Goal: Task Accomplishment & Management: Manage account settings

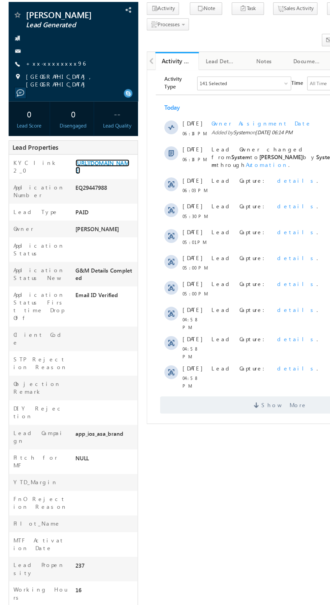
click at [85, 181] on link "[URL][DOMAIN_NAME]" at bounding box center [80, 174] width 42 height 11
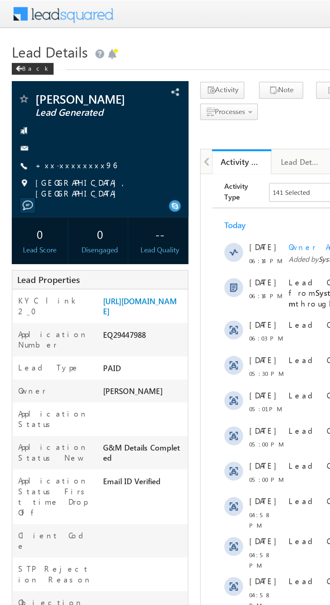
click at [47, 103] on span "PEDANA, ANDHRA PRADESH" at bounding box center [60, 108] width 80 height 12
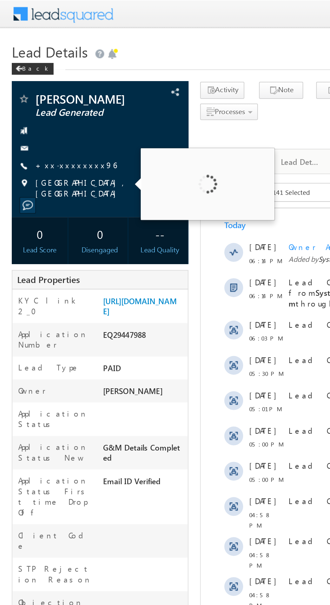
click at [35, 86] on div at bounding box center [57, 84] width 94 height 7
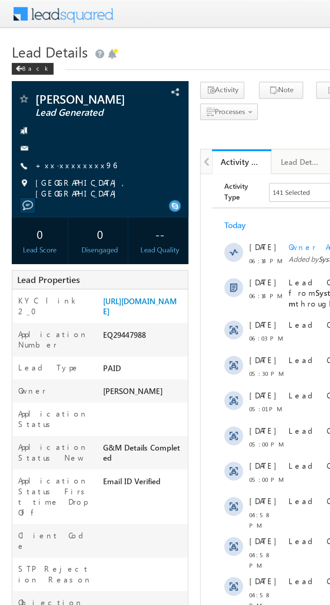
click at [41, 95] on link "+xx-xxxxxxxx96" at bounding box center [43, 94] width 46 height 6
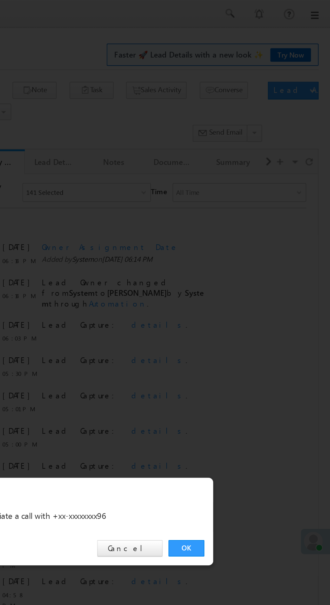
click at [249, 311] on link "OK" at bounding box center [247, 313] width 21 height 9
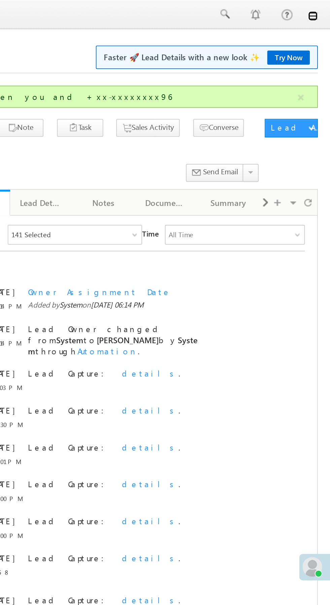
click at [320, 9] on link at bounding box center [320, 8] width 5 height 5
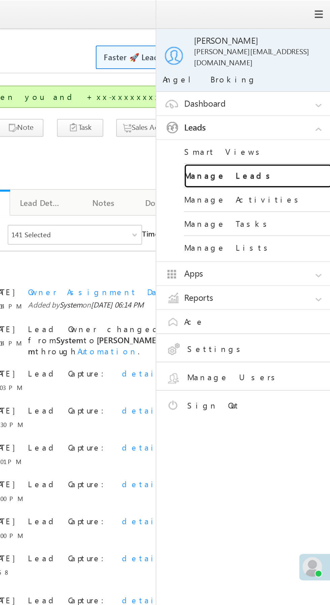
click at [291, 93] on link "Manage Leads" at bounding box center [290, 95] width 81 height 13
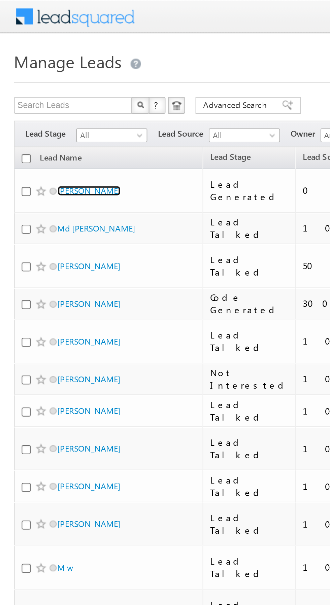
click at [49, 91] on link "[PERSON_NAME]" at bounding box center [43, 91] width 31 height 5
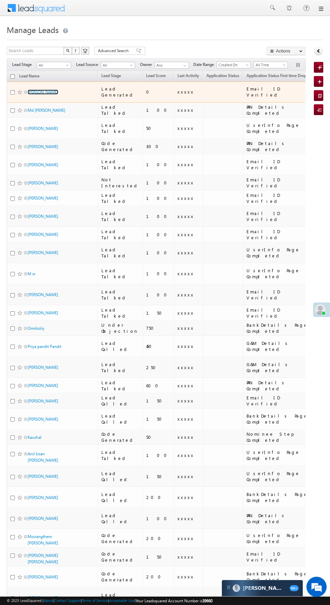
scroll to position [0, 5]
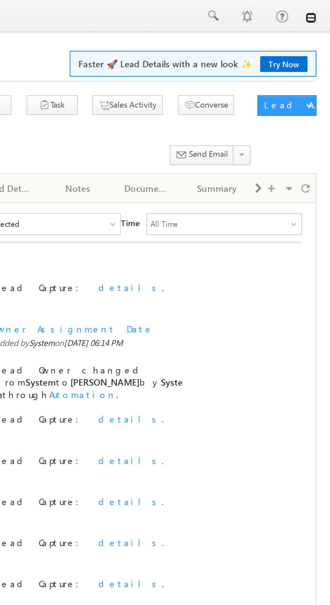
click at [320, 10] on link at bounding box center [320, 8] width 5 height 5
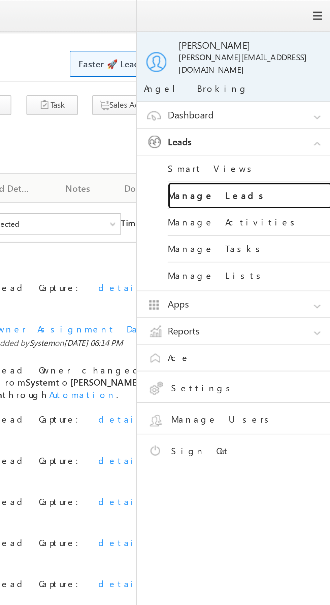
click at [295, 95] on link "Manage Leads" at bounding box center [290, 95] width 81 height 13
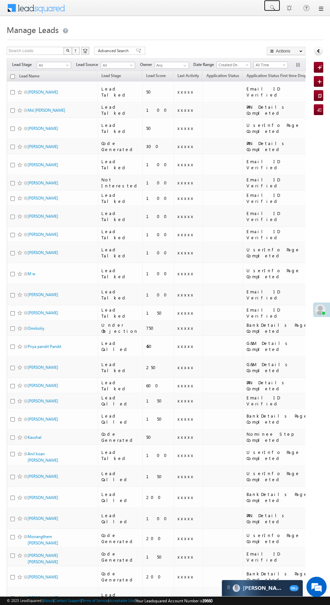
click at [272, 8] on span at bounding box center [271, 7] width 7 height 7
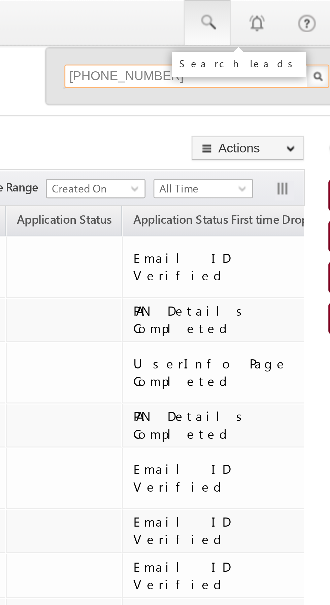
click at [233, 29] on input "[PHONE_NUMBER]" at bounding box center [268, 26] width 91 height 8
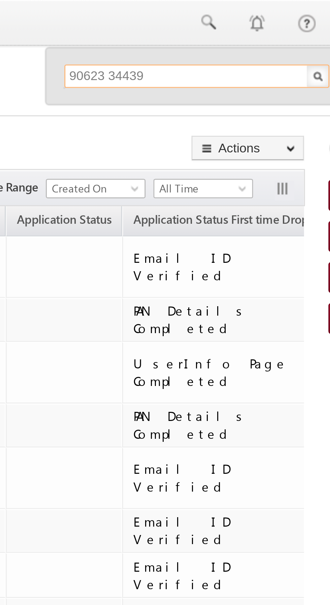
click at [239, 27] on input "90623 34439" at bounding box center [268, 26] width 91 height 8
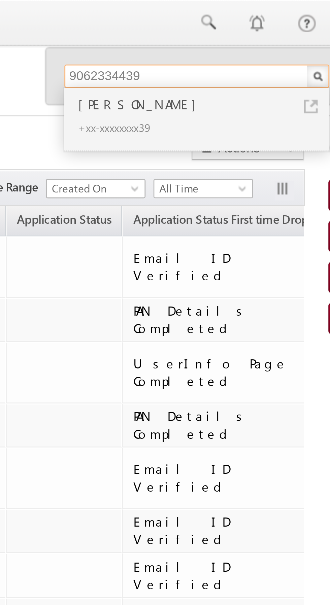
type input "9062334439"
click at [249, 37] on div "[PERSON_NAME]" at bounding box center [271, 35] width 90 height 7
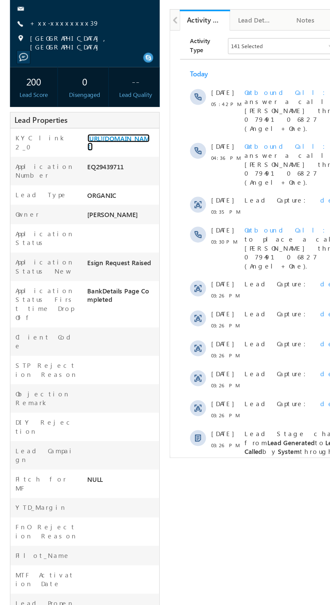
click at [83, 181] on link "https://angelbroking1-pk3em7sa.customui-test.leadsquared.com?leadId=bd01af43-f5…" at bounding box center [80, 174] width 42 height 11
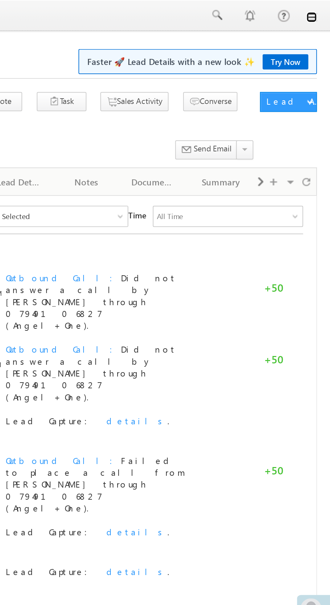
click at [320, 9] on link at bounding box center [320, 8] width 5 height 5
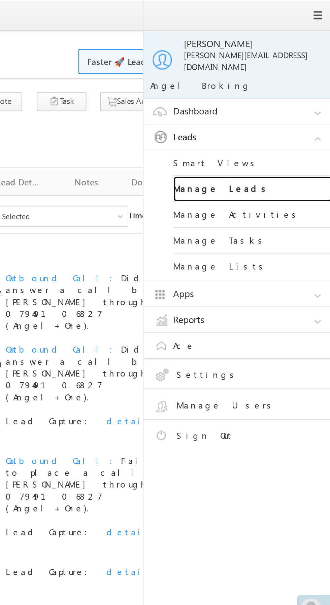
click at [303, 91] on link "Manage Leads" at bounding box center [290, 95] width 81 height 13
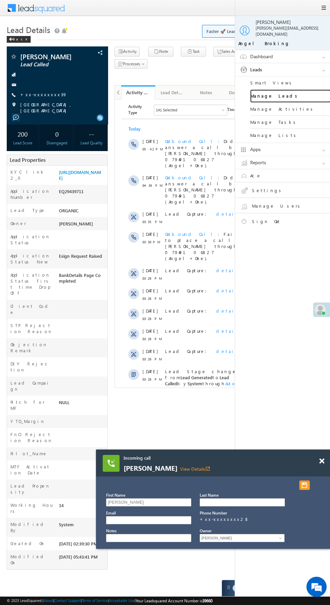
click at [321, 461] on span at bounding box center [321, 461] width 5 height 6
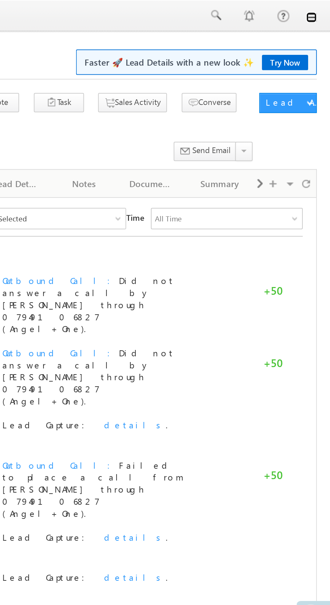
click at [320, 10] on link at bounding box center [320, 8] width 5 height 5
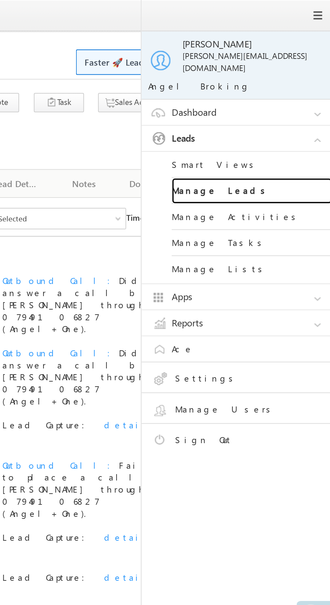
click at [303, 91] on link "Manage Leads" at bounding box center [290, 95] width 81 height 13
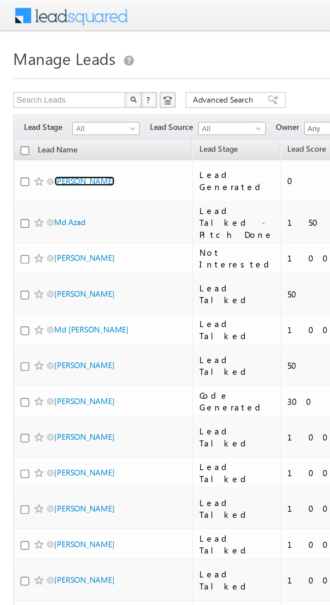
click at [43, 90] on link "[PERSON_NAME]" at bounding box center [43, 91] width 31 height 5
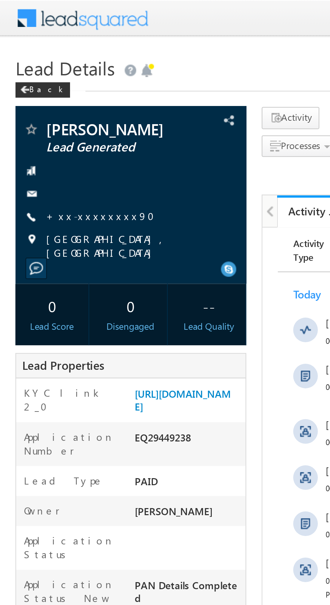
click at [41, 95] on link "+xx-xxxxxxxx90" at bounding box center [45, 94] width 51 height 6
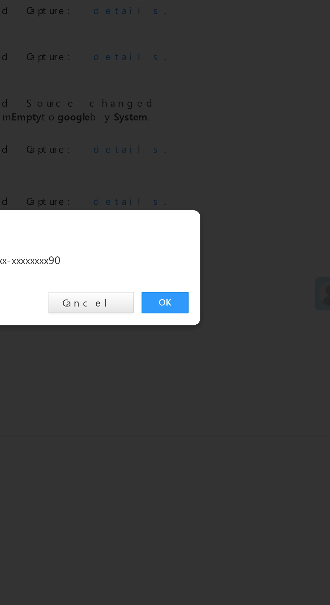
click at [245, 315] on link "OK" at bounding box center [247, 313] width 21 height 9
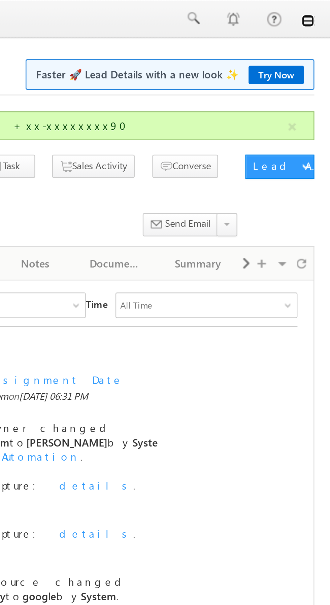
click at [322, 11] on link at bounding box center [320, 8] width 5 height 5
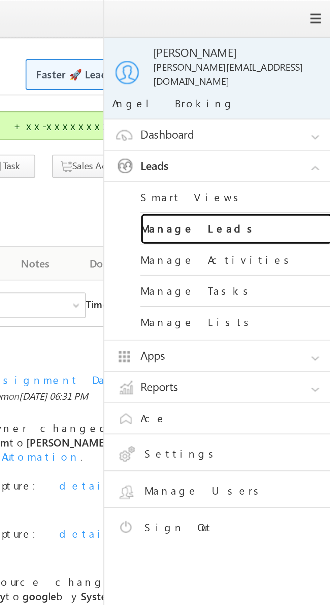
click at [296, 94] on link "Manage Leads" at bounding box center [290, 95] width 81 height 13
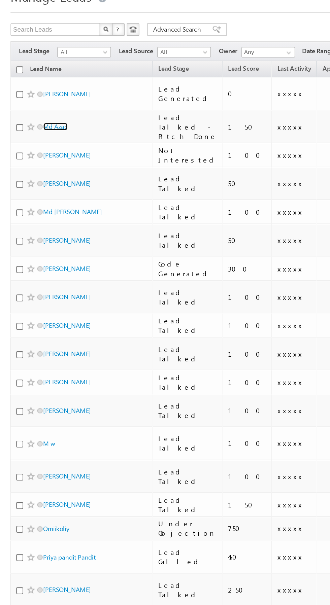
click at [40, 111] on link "Md Azad" at bounding box center [36, 112] width 16 height 5
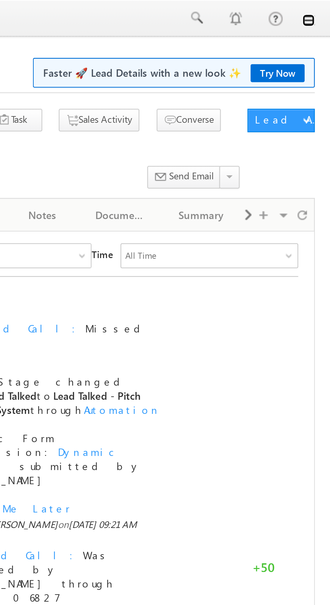
click at [320, 10] on link at bounding box center [320, 8] width 5 height 5
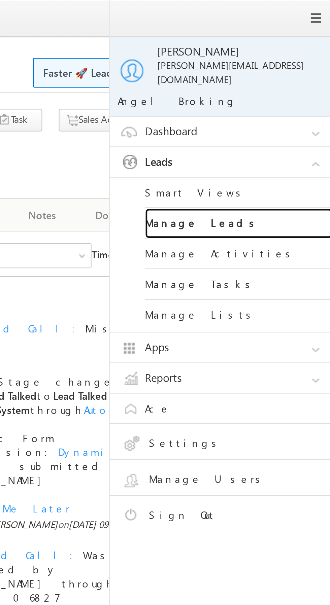
click at [294, 93] on link "Manage Leads" at bounding box center [290, 95] width 81 height 13
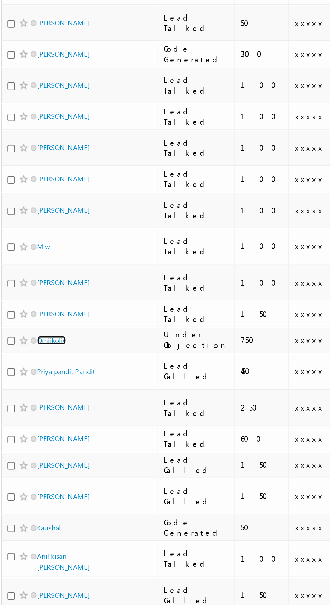
click at [36, 362] on link "Omiikoliy" at bounding box center [36, 364] width 17 height 5
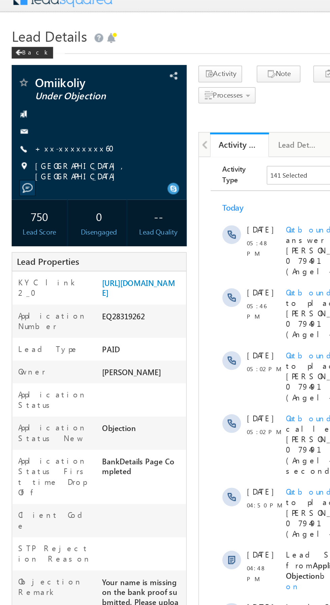
click at [43, 91] on link "+xx-xxxxxxxx60" at bounding box center [45, 94] width 50 height 6
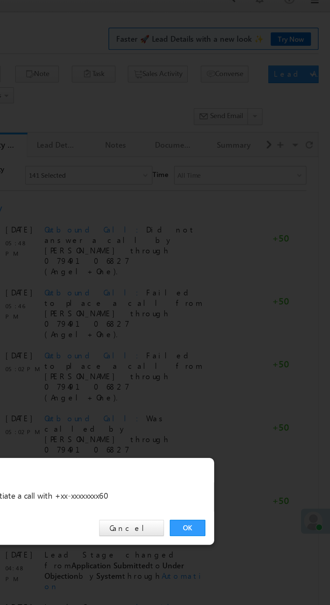
click at [247, 313] on link "OK" at bounding box center [247, 313] width 21 height 9
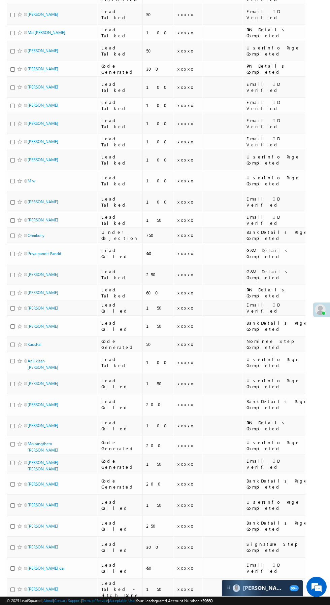
scroll to position [136, 0]
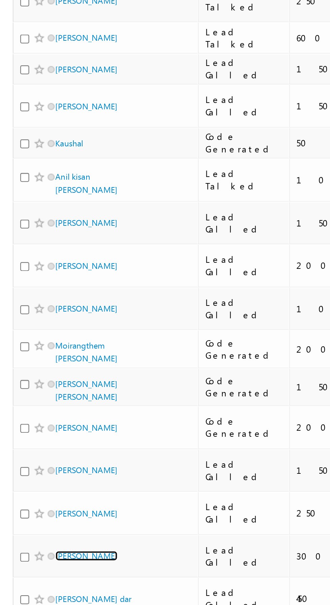
click at [48, 537] on link "[PERSON_NAME]" at bounding box center [43, 539] width 31 height 5
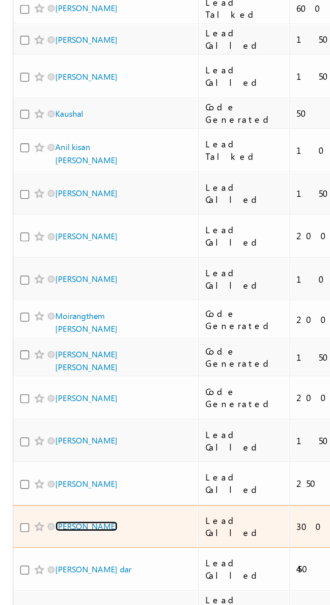
scroll to position [0, 0]
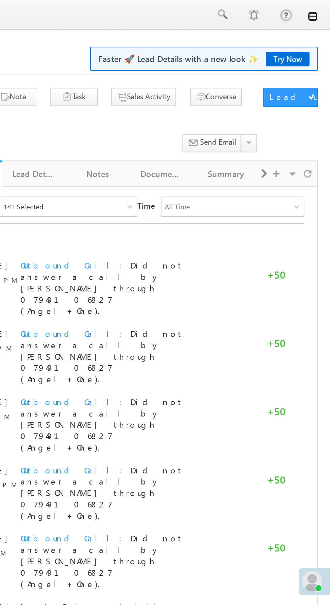
click at [321, 9] on link at bounding box center [320, 8] width 5 height 5
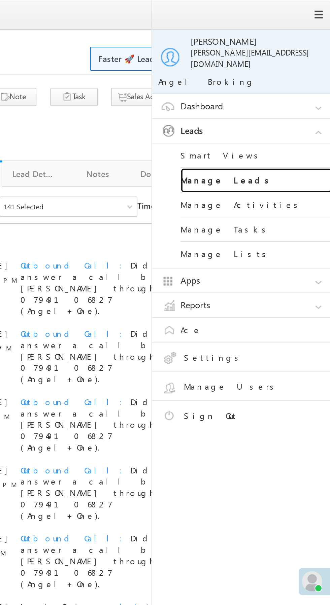
click at [299, 95] on link "Manage Leads" at bounding box center [290, 95] width 81 height 13
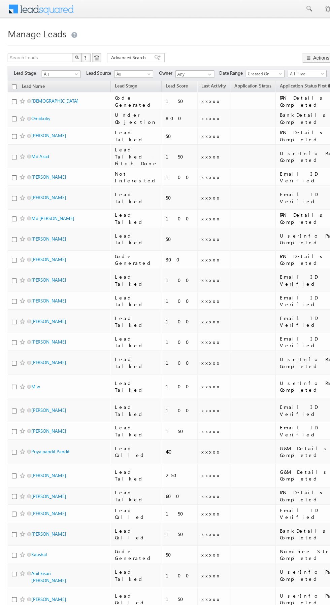
scroll to position [0, 3]
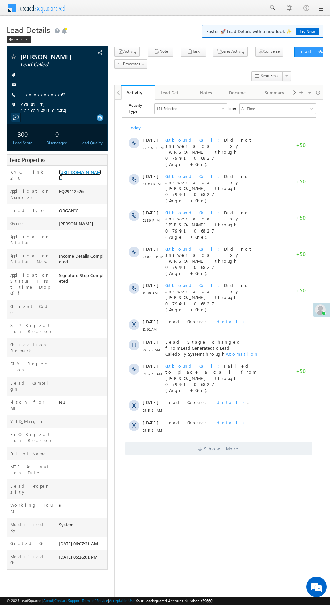
click at [86, 181] on link "https://angelbroking1-pk3em7sa.customui-test.leadsquared.com?leadId=86810ede-84…" at bounding box center [80, 174] width 42 height 11
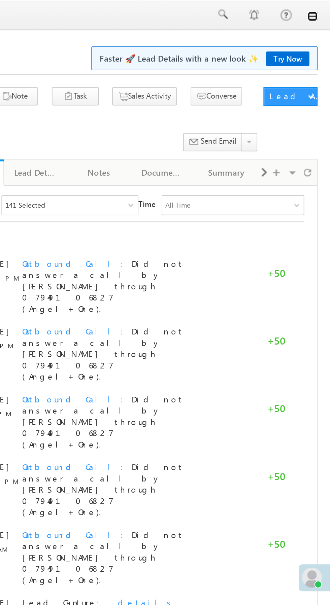
click at [320, 10] on link at bounding box center [320, 8] width 5 height 5
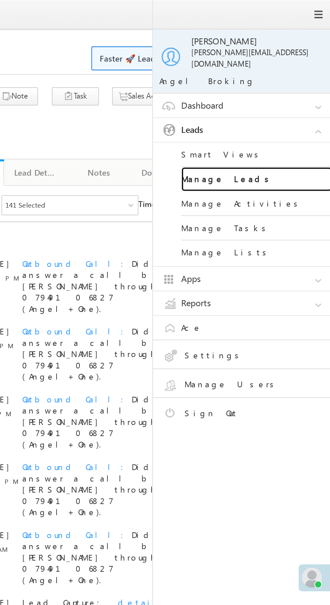
click at [292, 91] on link "Manage Leads" at bounding box center [290, 95] width 81 height 13
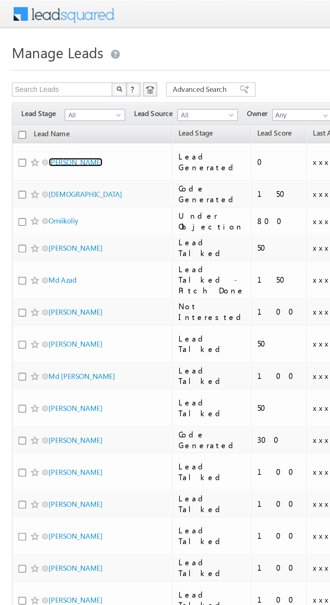
click at [40, 90] on link "[PERSON_NAME]" at bounding box center [43, 91] width 31 height 5
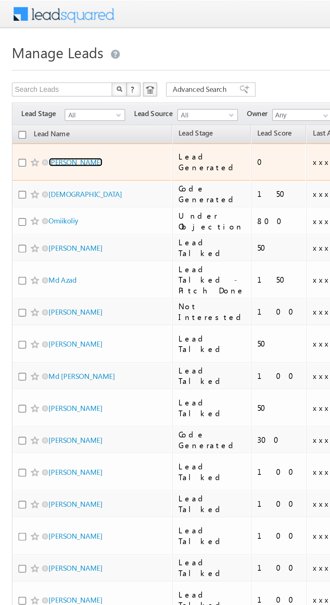
scroll to position [0, 2]
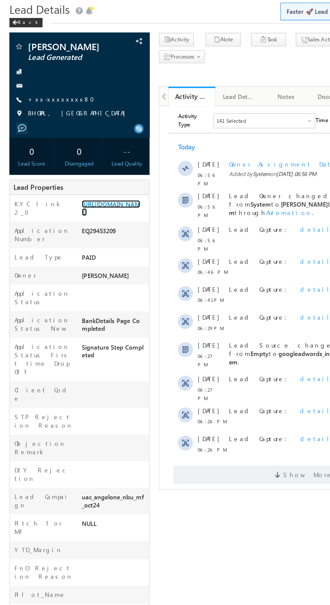
click at [83, 179] on link "[URL][DOMAIN_NAME]" at bounding box center [80, 172] width 42 height 11
click at [79, 179] on link "[URL][DOMAIN_NAME]" at bounding box center [80, 172] width 42 height 11
click at [82, 179] on link "[URL][DOMAIN_NAME]" at bounding box center [80, 172] width 42 height 11
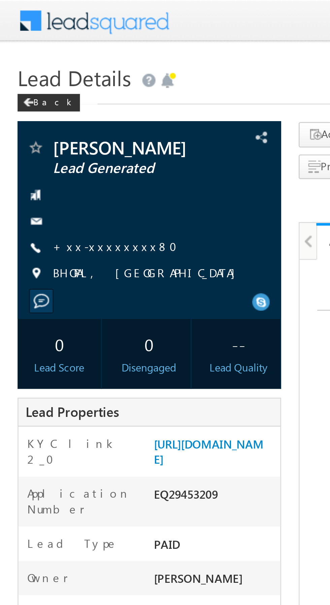
click at [43, 96] on link "+xx-xxxxxxxx80" at bounding box center [46, 94] width 52 height 6
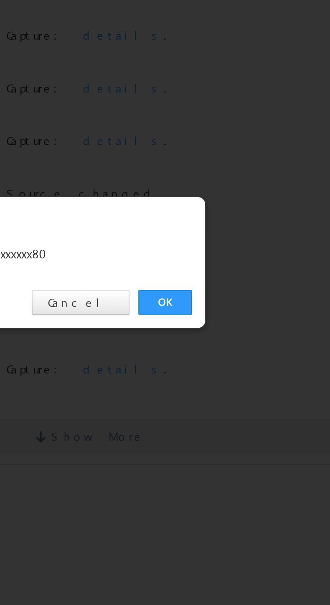
click at [245, 314] on link "OK" at bounding box center [247, 313] width 21 height 9
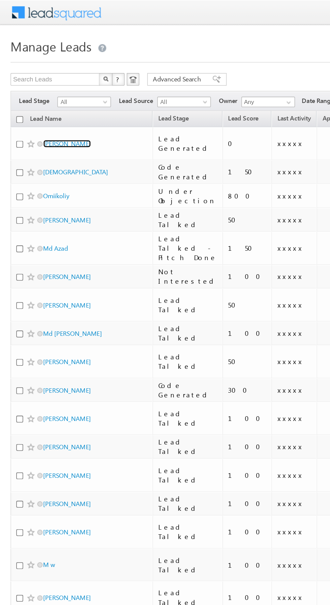
click at [38, 89] on link "[PERSON_NAME]" at bounding box center [43, 91] width 31 height 5
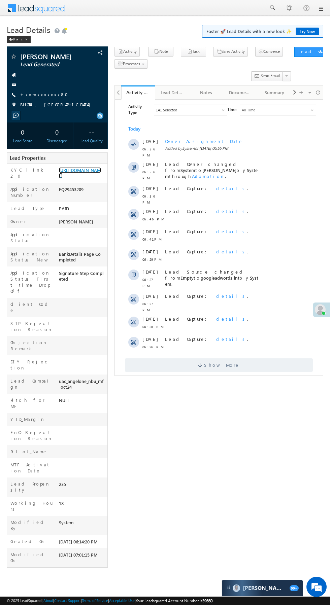
click at [87, 179] on link "[URL][DOMAIN_NAME]" at bounding box center [80, 172] width 42 height 11
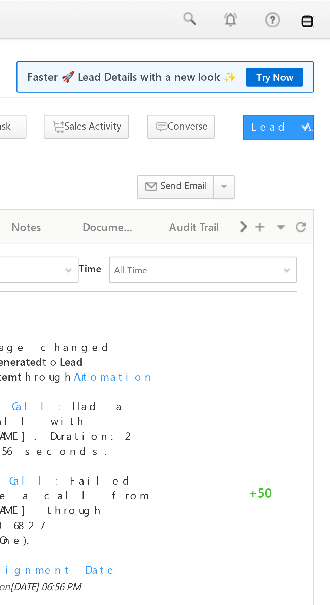
click at [321, 9] on link at bounding box center [320, 8] width 5 height 5
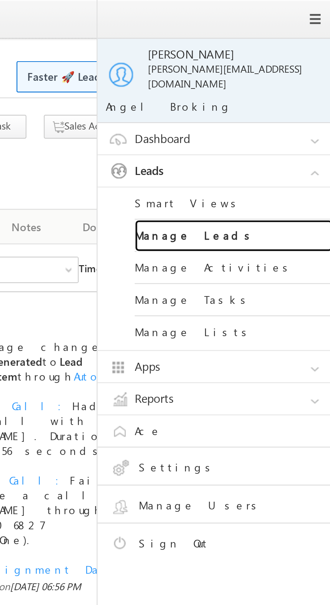
click at [292, 94] on link "Manage Leads" at bounding box center [290, 95] width 81 height 13
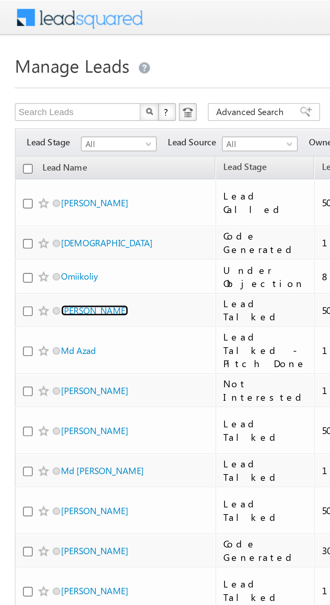
click at [45, 138] on link "[PERSON_NAME]" at bounding box center [43, 140] width 31 height 5
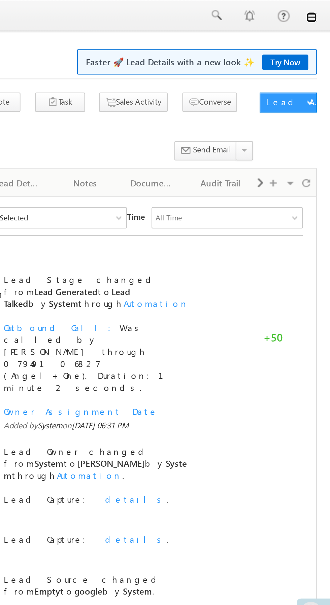
click at [320, 9] on link at bounding box center [320, 8] width 5 height 5
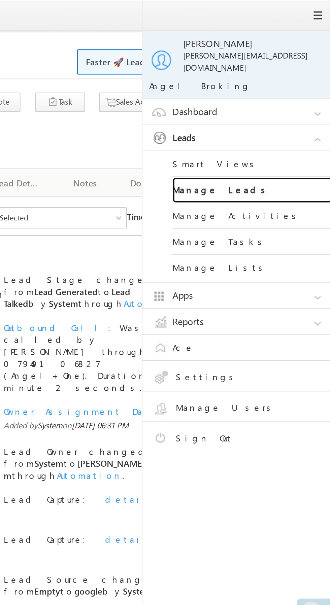
click at [285, 89] on link "Manage Leads" at bounding box center [290, 95] width 81 height 13
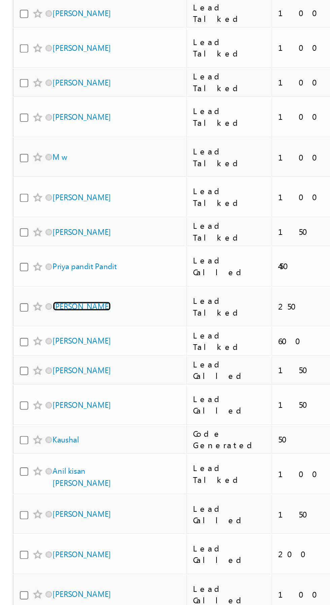
click at [41, 360] on link "[PERSON_NAME]" at bounding box center [43, 362] width 31 height 5
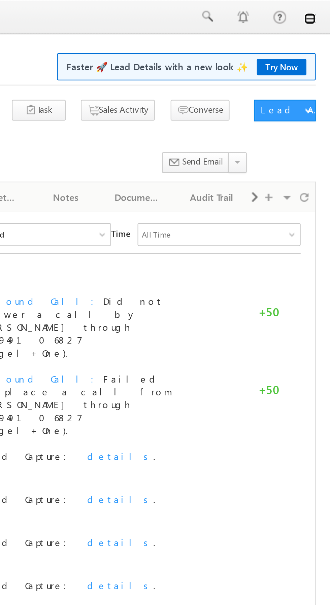
click at [320, 10] on link at bounding box center [320, 8] width 5 height 5
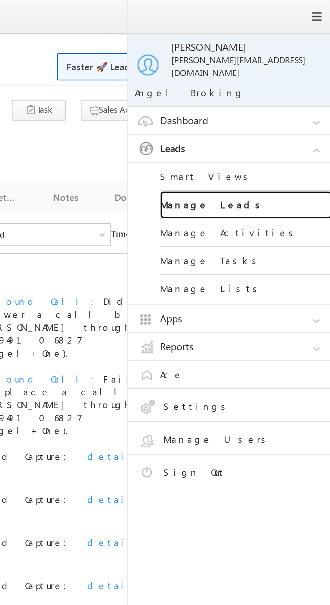
click at [292, 93] on link "Manage Leads" at bounding box center [290, 95] width 81 height 13
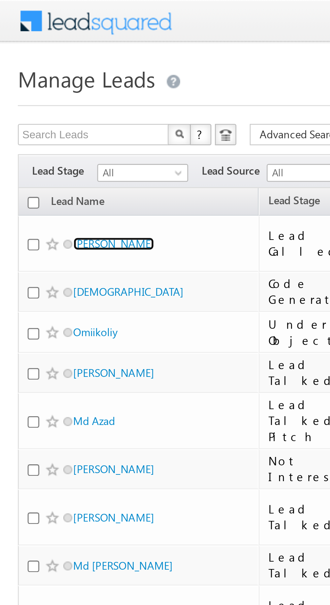
click at [39, 91] on link "Arif Baig" at bounding box center [43, 91] width 31 height 5
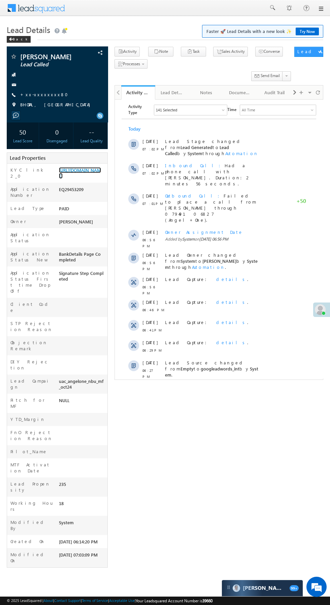
click at [99, 179] on link "https://angelbroking1-pk3em7sa.customui-test.leadsquared.com?leadId=a7897889-d6…" at bounding box center [80, 172] width 42 height 11
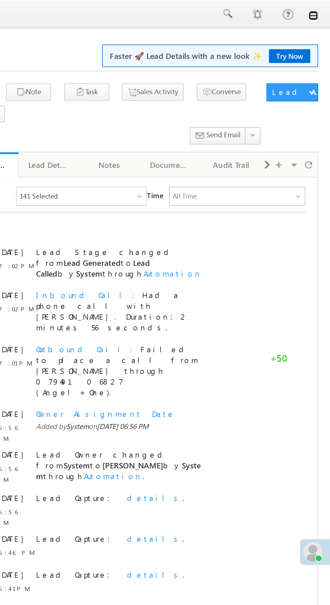
click at [320, 10] on link at bounding box center [320, 8] width 5 height 5
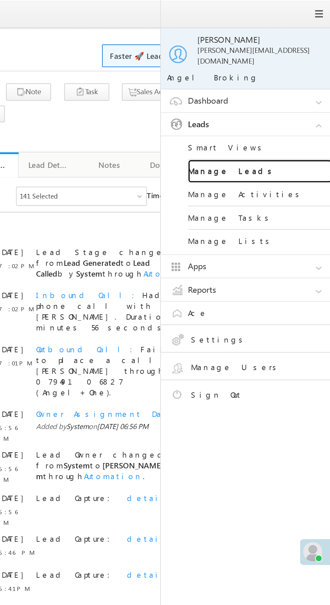
click at [293, 94] on link "Manage Leads" at bounding box center [290, 95] width 81 height 13
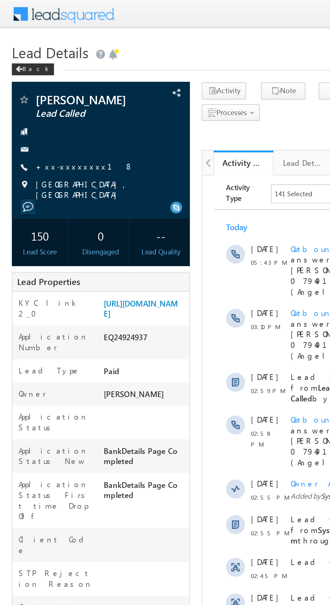
click at [35, 94] on link "+xx-xxxxxxxx18" at bounding box center [47, 94] width 55 height 6
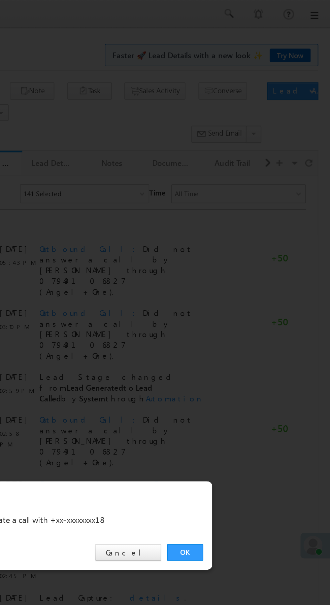
click at [249, 312] on link "OK" at bounding box center [247, 313] width 21 height 9
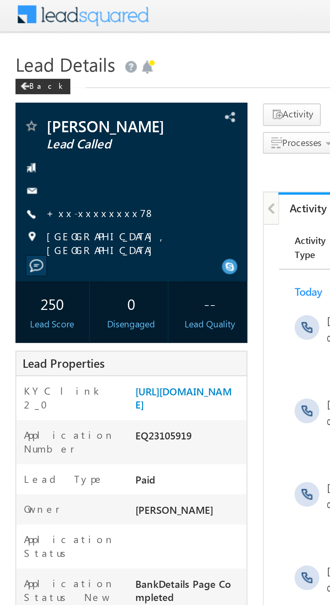
click at [41, 96] on link "+xx-xxxxxxxx78" at bounding box center [43, 94] width 47 height 6
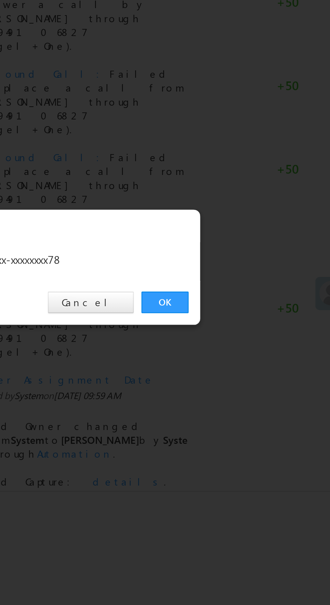
click at [248, 312] on link "OK" at bounding box center [247, 313] width 21 height 9
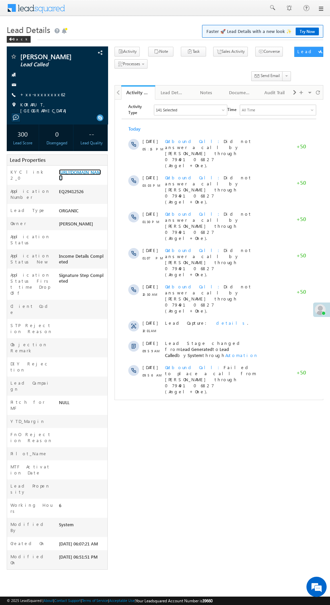
click at [83, 181] on link "[URL][DOMAIN_NAME]" at bounding box center [80, 174] width 42 height 11
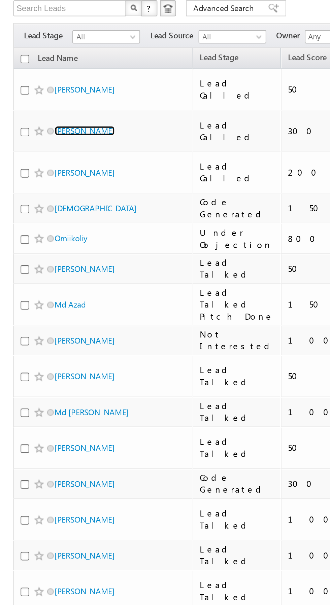
click at [37, 110] on link "Vinod thakur" at bounding box center [43, 112] width 31 height 5
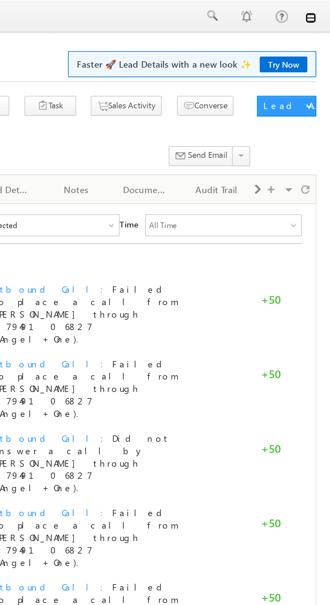
click at [318, 11] on link at bounding box center [320, 8] width 5 height 5
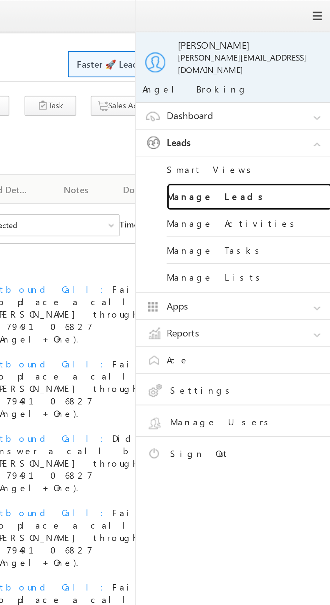
click at [262, 91] on link "Manage Leads" at bounding box center [290, 95] width 81 height 13
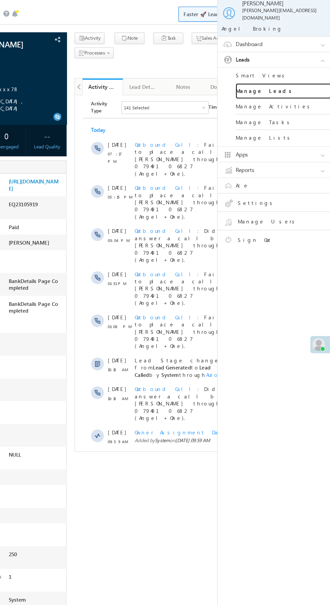
click at [254, 91] on link "Manage Leads" at bounding box center [290, 95] width 81 height 13
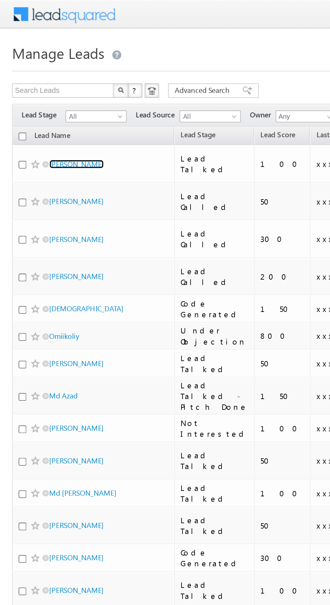
click at [49, 91] on link "[PERSON_NAME]" at bounding box center [43, 91] width 31 height 5
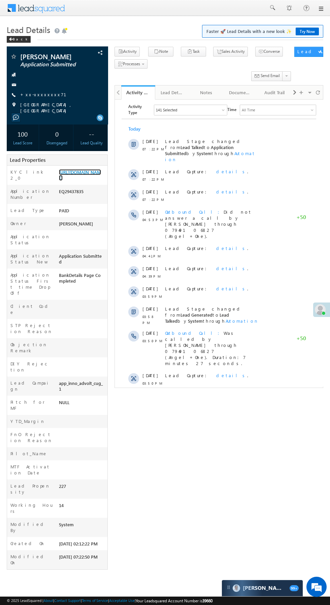
click at [89, 181] on link "[URL][DOMAIN_NAME]" at bounding box center [80, 174] width 42 height 11
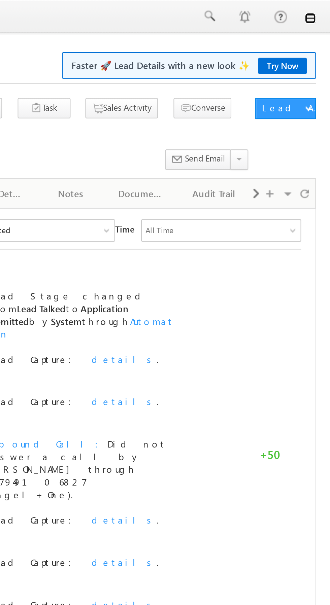
click at [322, 11] on link at bounding box center [320, 8] width 5 height 5
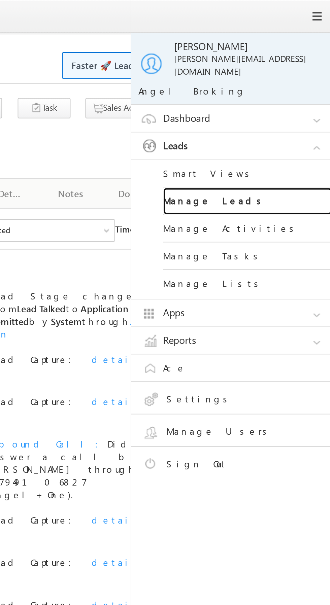
click at [300, 95] on link "Manage Leads" at bounding box center [290, 95] width 81 height 13
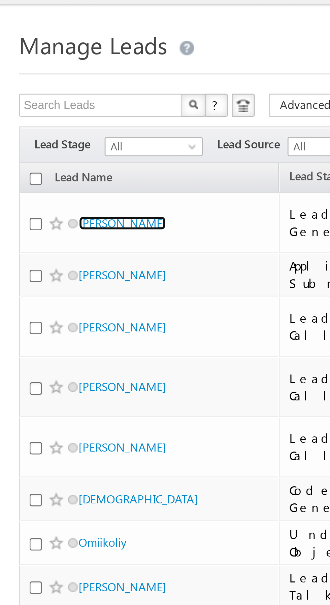
click at [50, 90] on link "[PERSON_NAME]" at bounding box center [43, 91] width 31 height 5
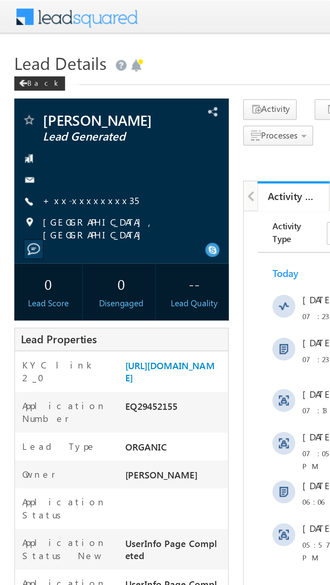
click at [41, 95] on link "+xx-xxxxxxxx35" at bounding box center [42, 94] width 45 height 6
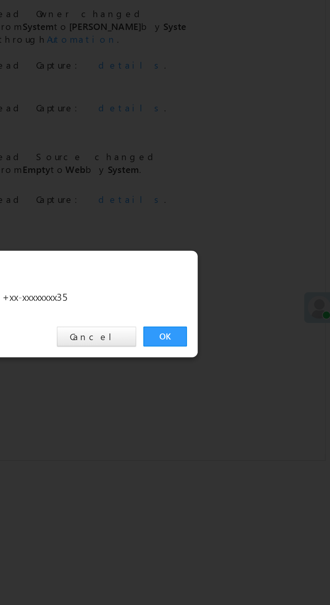
click at [248, 315] on link "OK" at bounding box center [247, 313] width 21 height 9
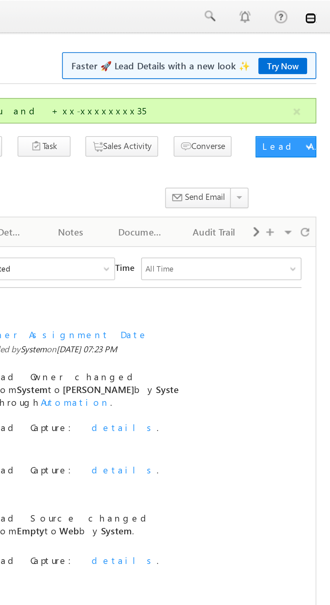
click at [320, 10] on link at bounding box center [320, 8] width 5 height 5
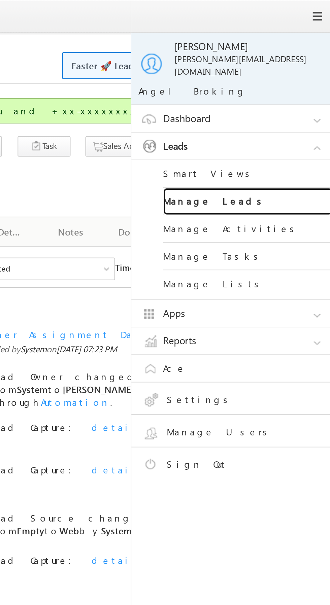
click at [295, 94] on link "Manage Leads" at bounding box center [290, 95] width 81 height 13
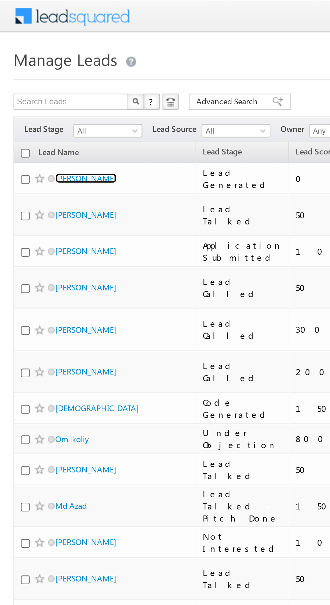
click at [44, 90] on link "[PERSON_NAME]" at bounding box center [43, 88] width 31 height 5
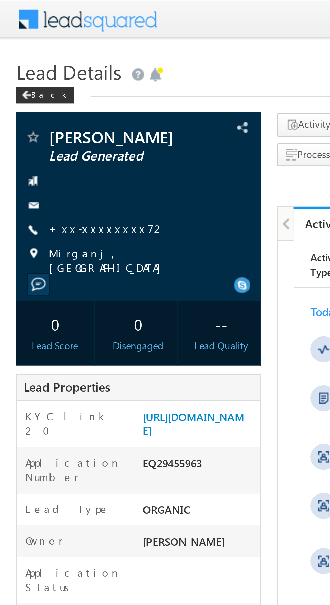
click at [37, 97] on link "+xx-xxxxxxxx72" at bounding box center [44, 94] width 48 height 6
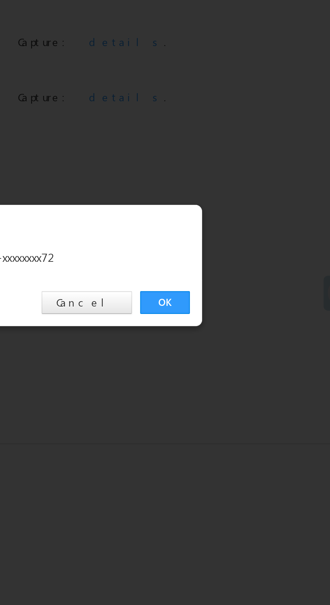
click at [248, 315] on link "OK" at bounding box center [247, 313] width 21 height 9
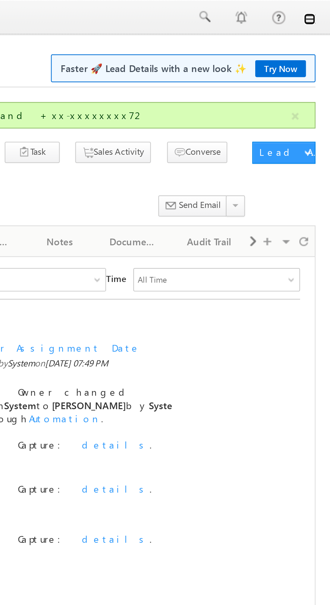
click at [320, 11] on link at bounding box center [320, 8] width 5 height 5
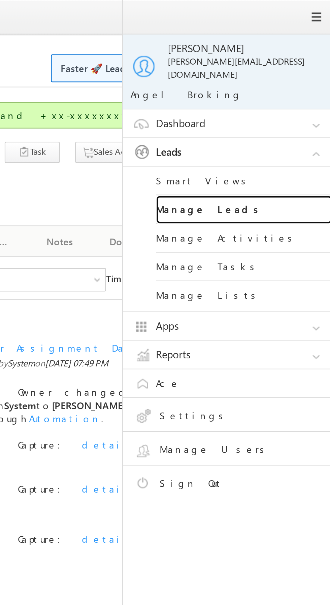
click at [292, 92] on link "Manage Leads" at bounding box center [290, 95] width 81 height 13
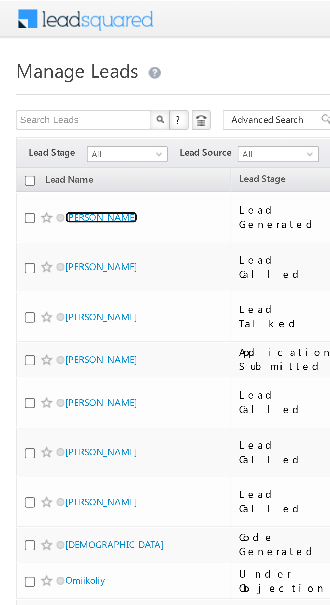
click at [40, 91] on link "Sourabh" at bounding box center [43, 91] width 31 height 5
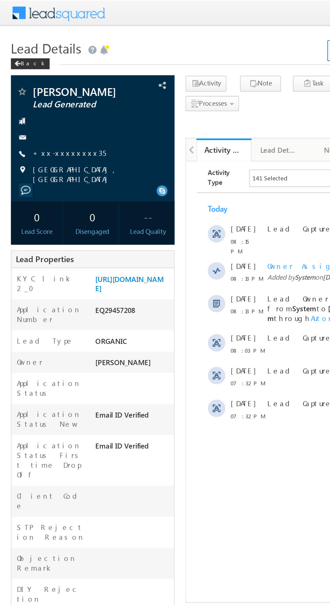
click at [41, 95] on link "+xx-xxxxxxxx35" at bounding box center [42, 94] width 45 height 6
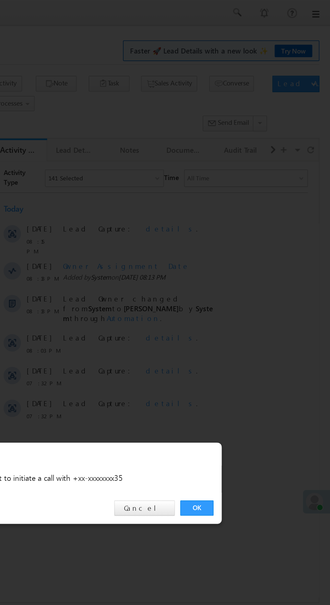
click at [251, 313] on link "OK" at bounding box center [247, 313] width 21 height 9
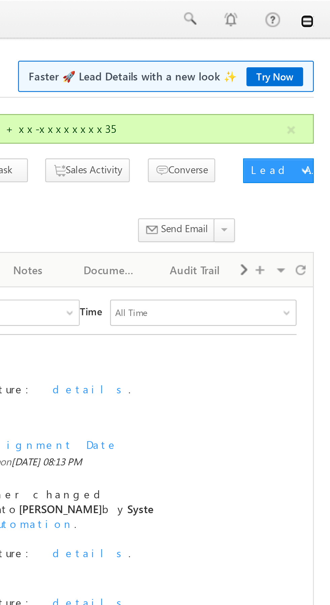
click at [322, 11] on link at bounding box center [320, 8] width 5 height 5
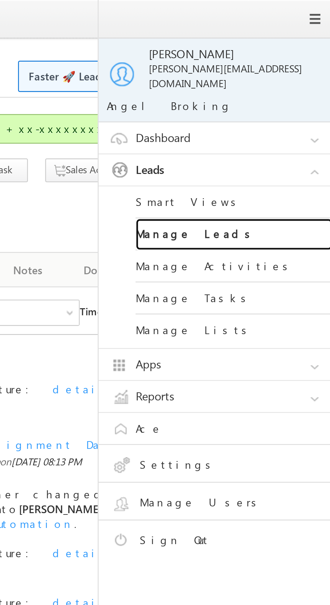
click at [290, 93] on link "Manage Leads" at bounding box center [290, 95] width 81 height 13
